Goal: Transaction & Acquisition: Purchase product/service

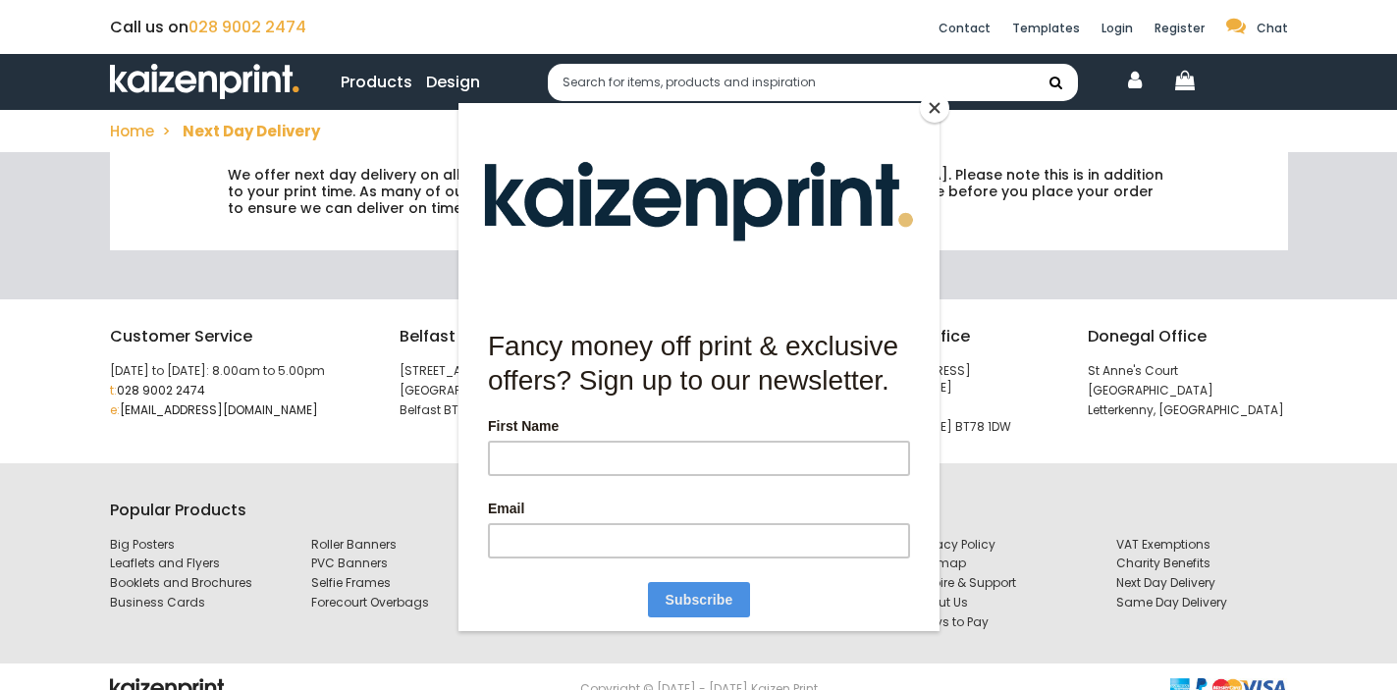
click at [1073, 248] on div at bounding box center [698, 345] width 1397 height 690
click at [938, 118] on button "Close" at bounding box center [934, 107] width 29 height 29
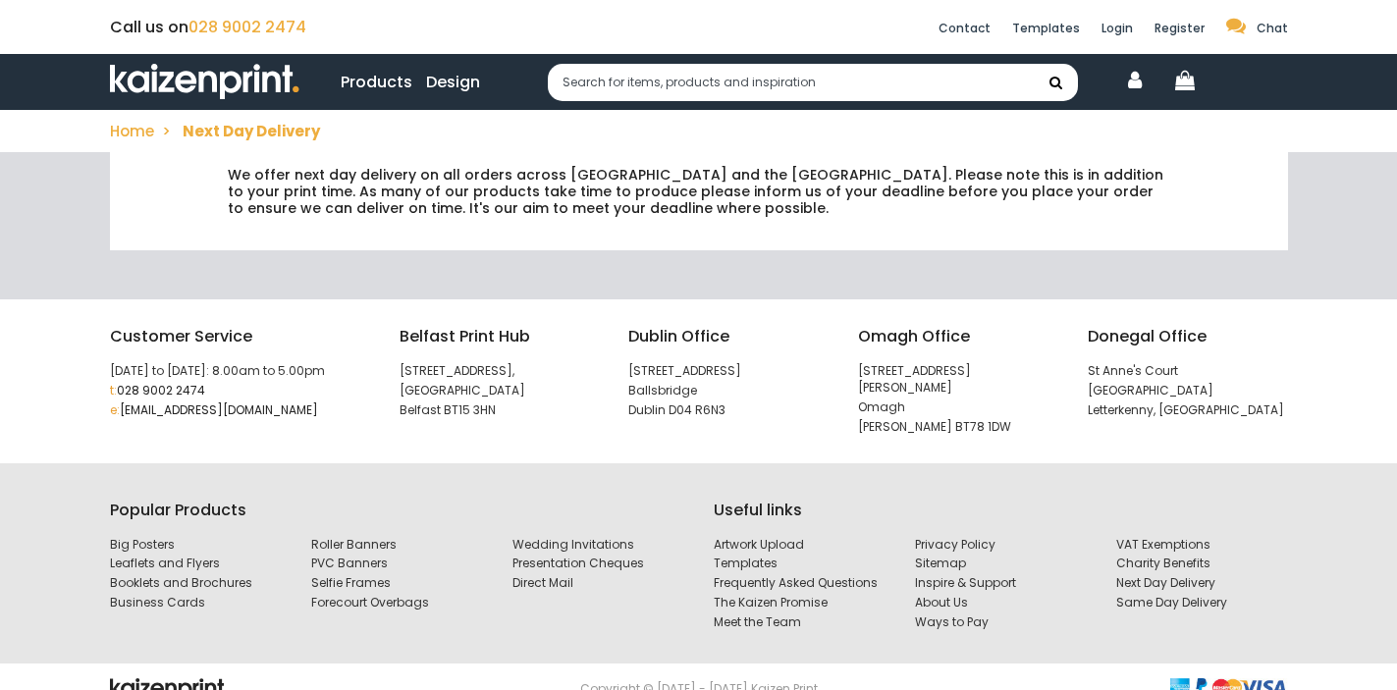
scroll to position [13, 0]
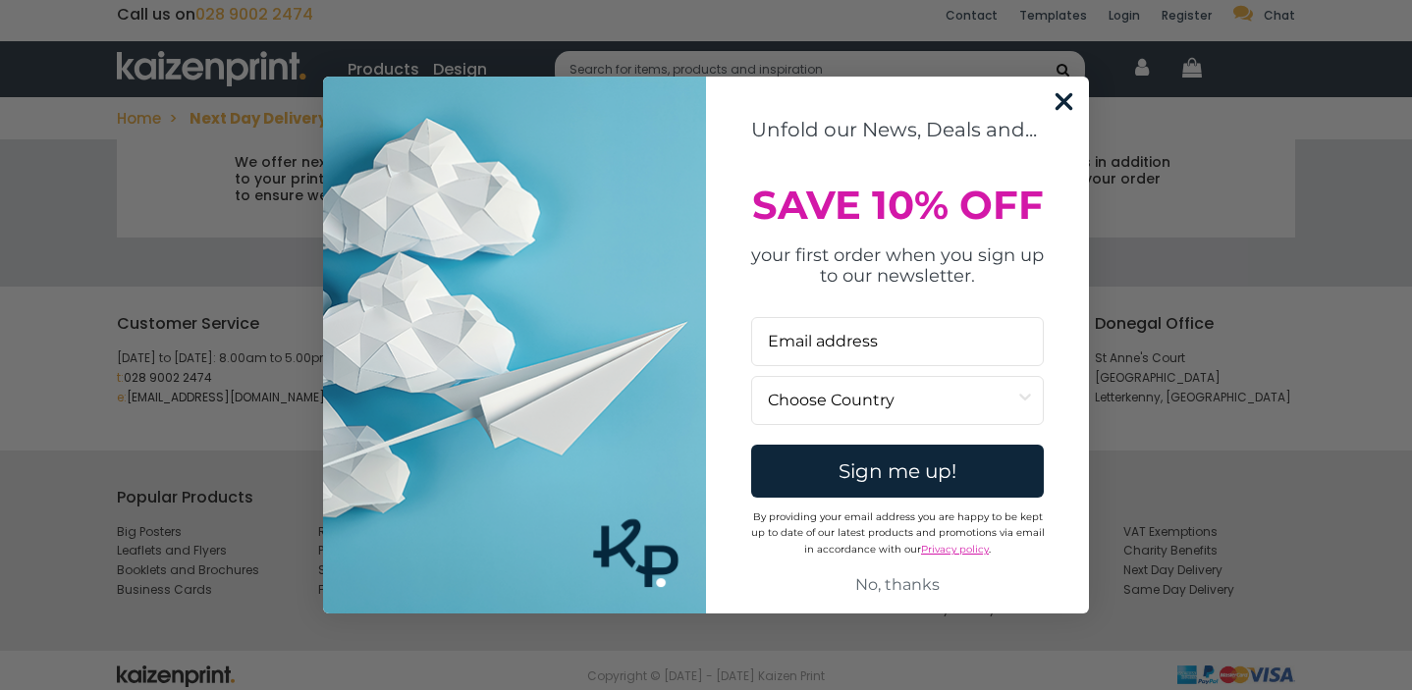
type input "[PERSON_NAME][EMAIL_ADDRESS][DOMAIN_NAME]"
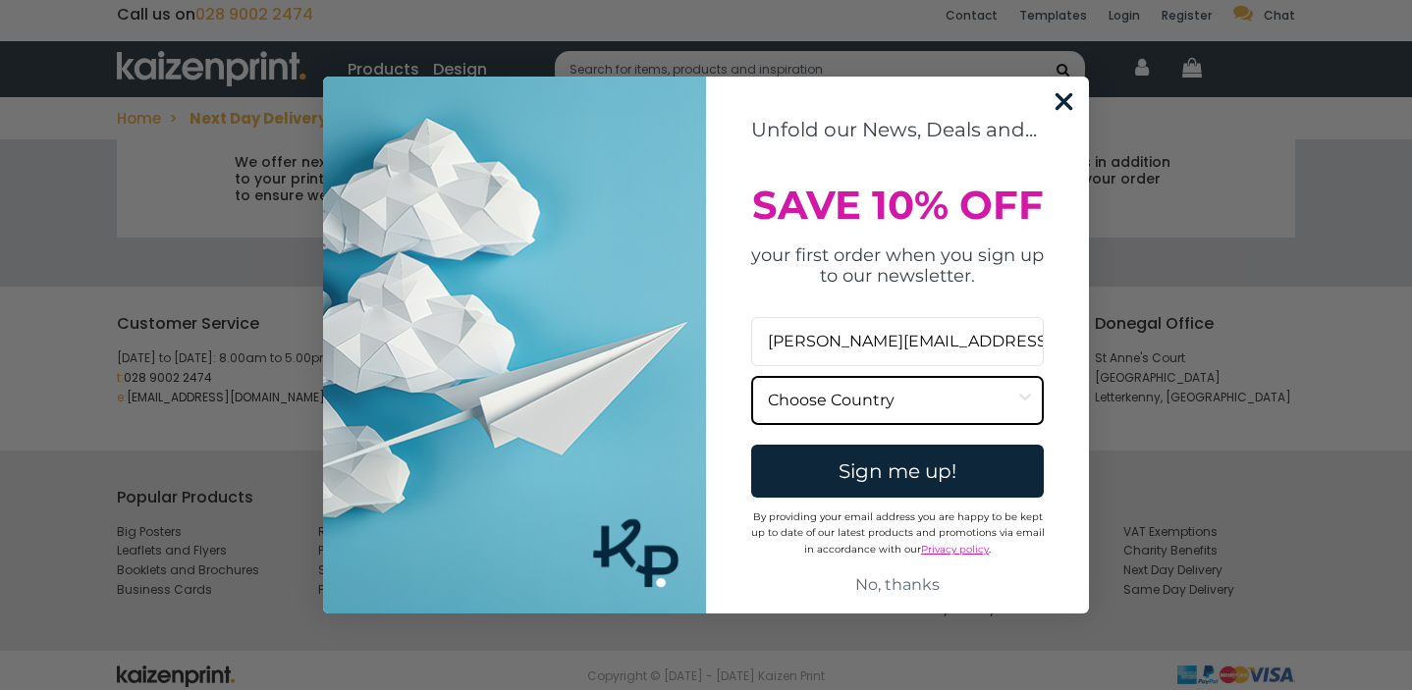
click at [886, 397] on input "Country" at bounding box center [891, 400] width 247 height 47
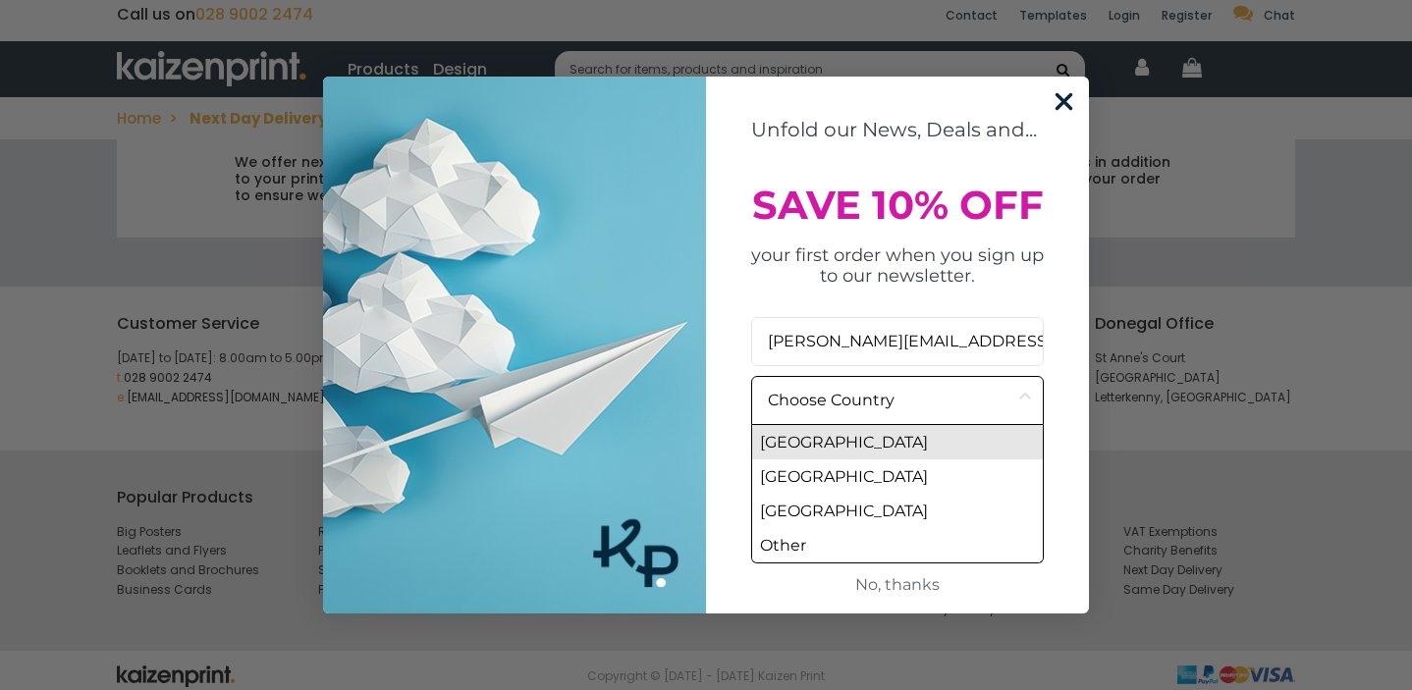
click at [849, 444] on div "[GEOGRAPHIC_DATA]" at bounding box center [897, 442] width 291 height 34
type input "[GEOGRAPHIC_DATA]"
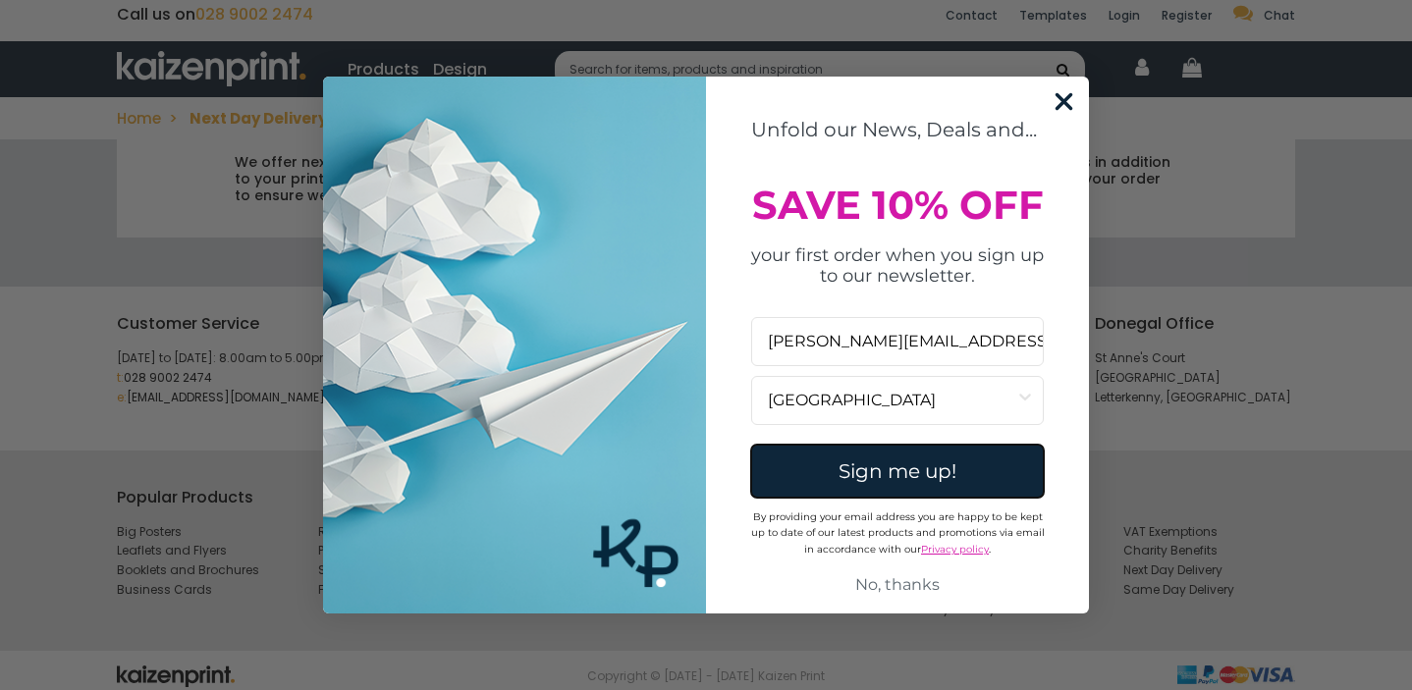
click at [856, 467] on button "Sign me up!" at bounding box center [897, 471] width 293 height 53
click at [1069, 101] on circle "Close dialog" at bounding box center [1064, 101] width 32 height 32
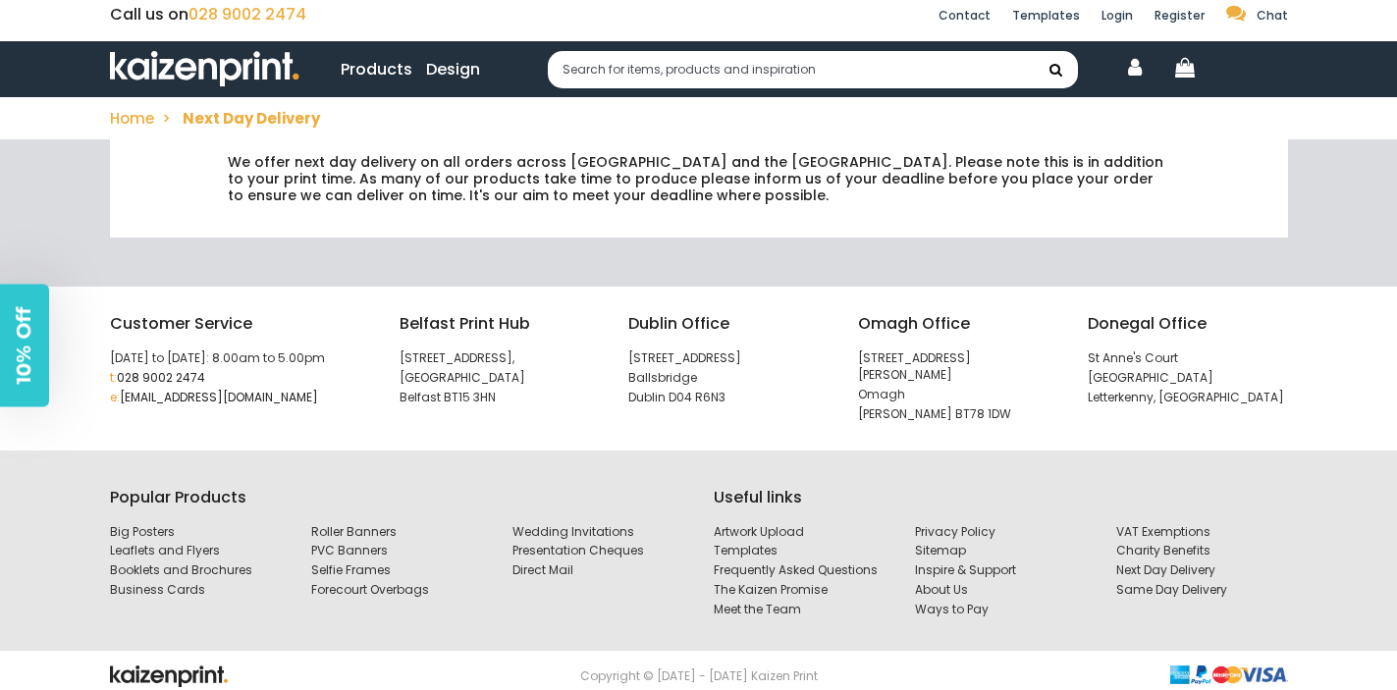
scroll to position [0, 0]
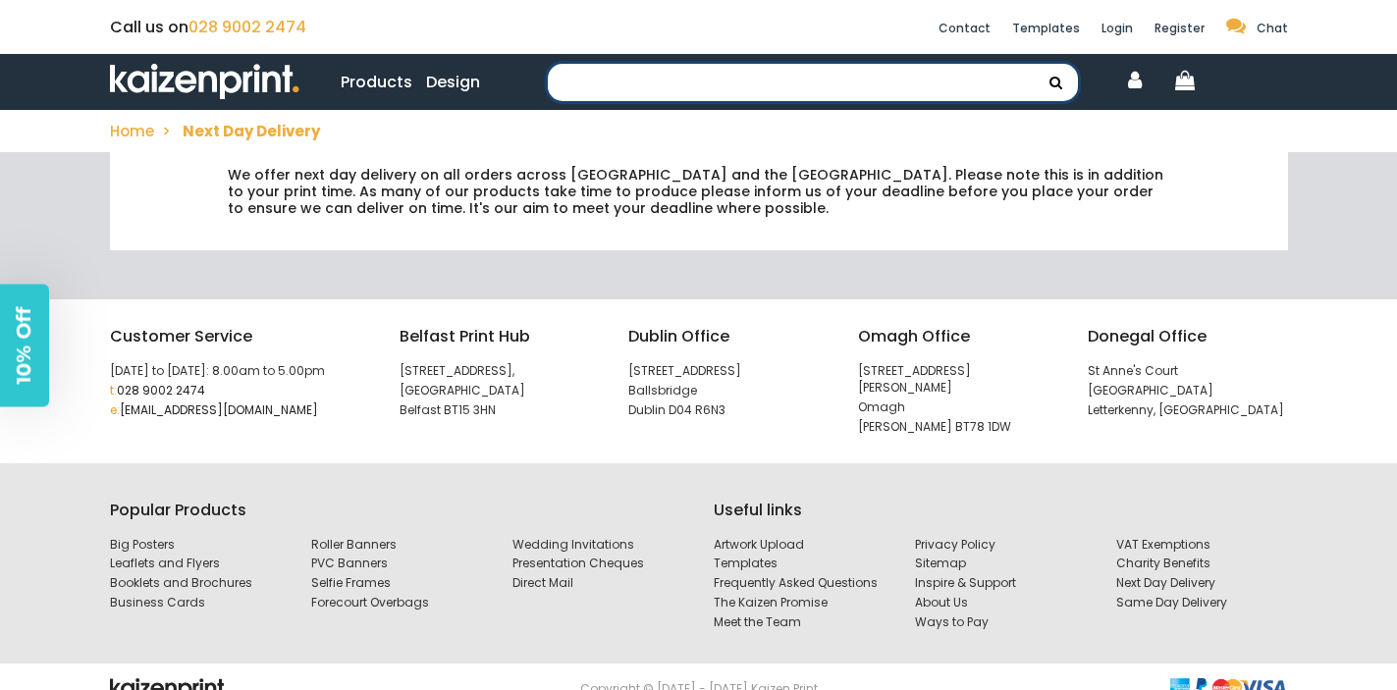
click at [674, 74] on input "text" at bounding box center [813, 82] width 530 height 37
type input "s"
type input "custom stickers"
click at [1034, 64] on button "submit" at bounding box center [1056, 82] width 44 height 37
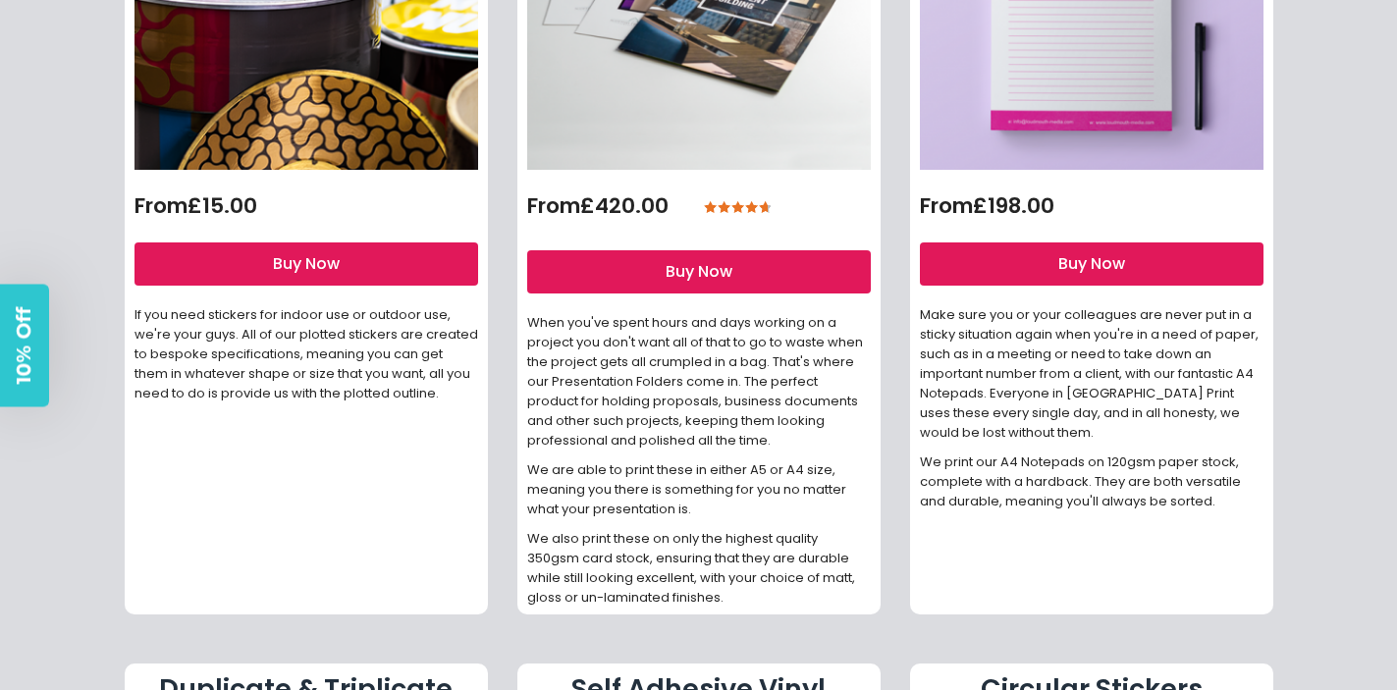
scroll to position [524, 0]
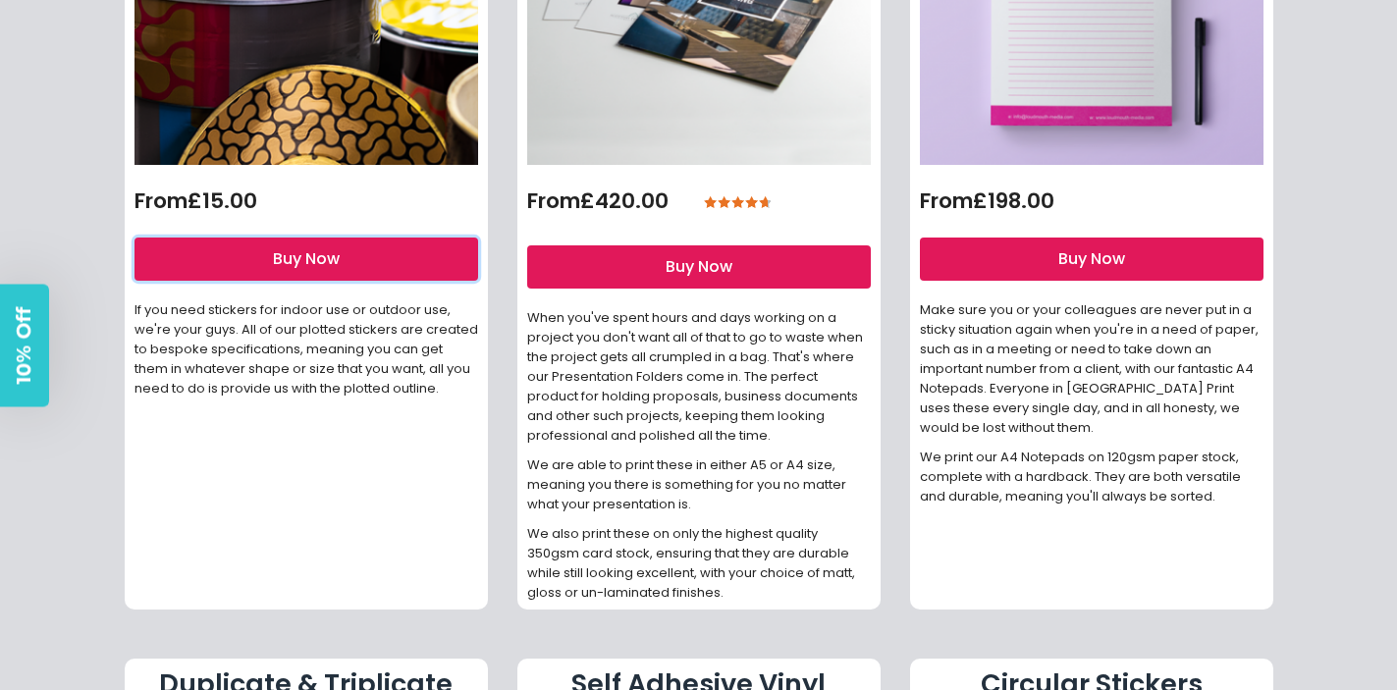
click at [306, 259] on link "Buy Now" at bounding box center [307, 259] width 344 height 43
